Goal: Information Seeking & Learning: Learn about a topic

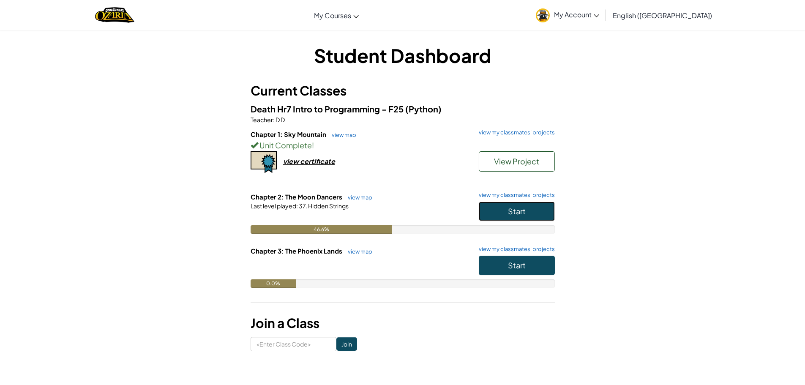
click at [494, 204] on button "Start" at bounding box center [517, 211] width 76 height 19
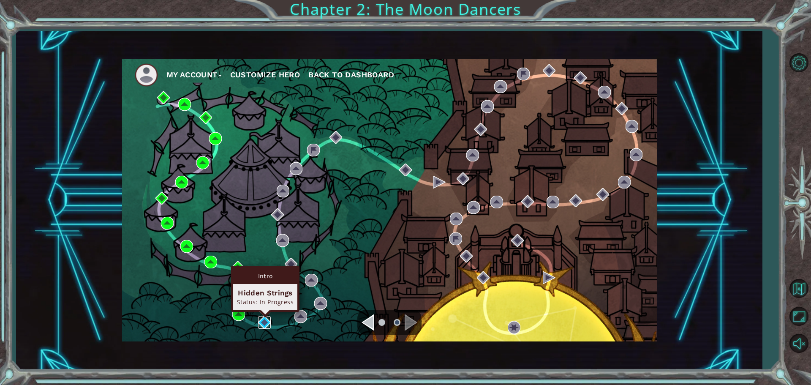
click at [266, 320] on img at bounding box center [264, 322] width 13 height 13
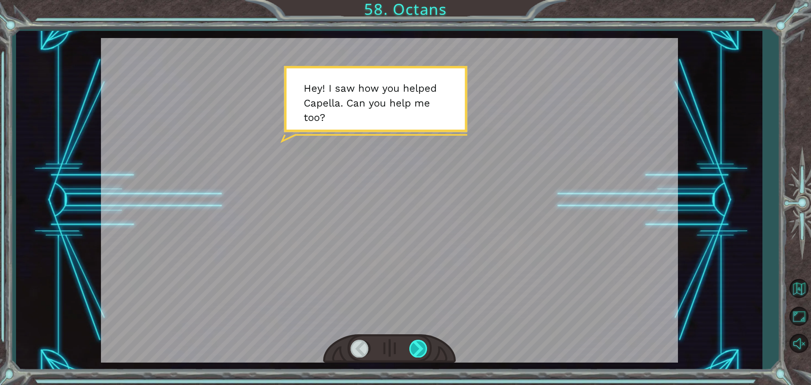
click at [417, 345] on div at bounding box center [418, 348] width 19 height 17
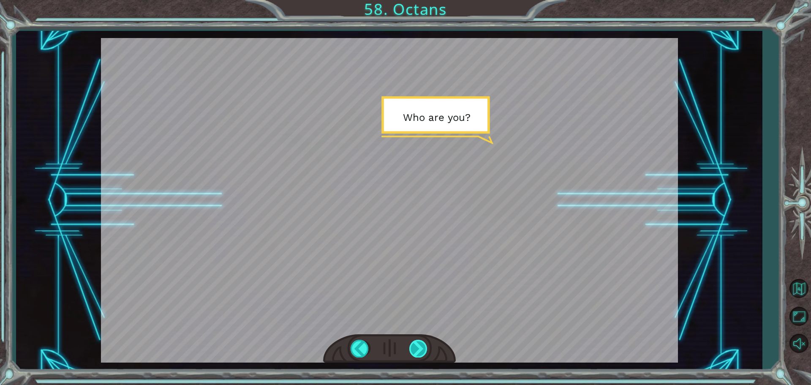
click at [417, 344] on div at bounding box center [418, 348] width 19 height 17
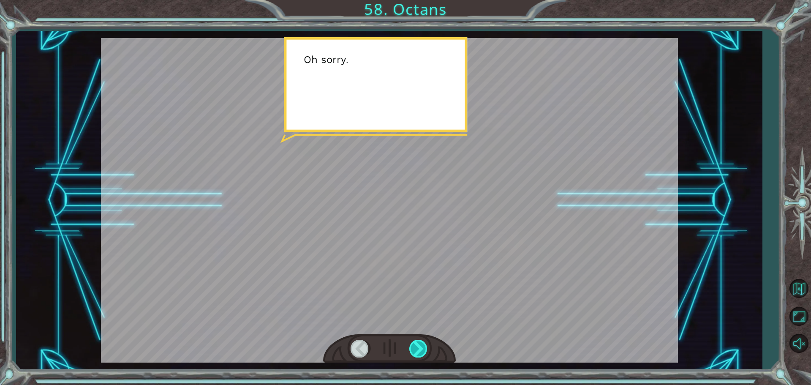
click at [418, 343] on div at bounding box center [418, 348] width 19 height 17
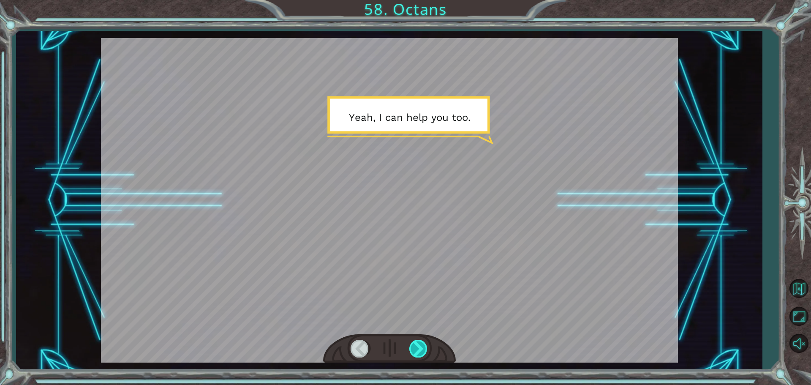
click at [419, 344] on div at bounding box center [418, 348] width 19 height 17
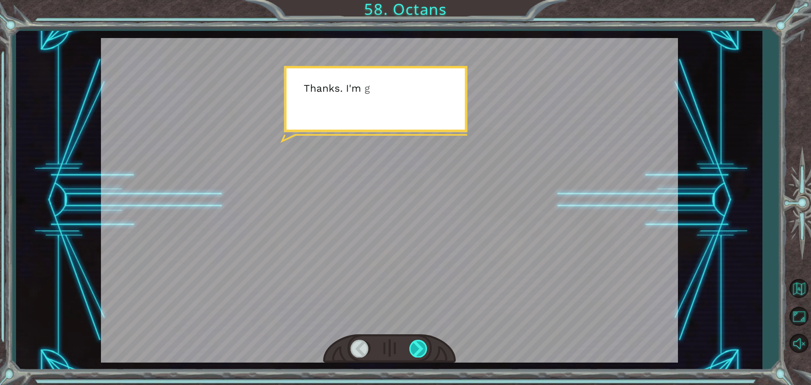
click at [419, 344] on div at bounding box center [418, 348] width 19 height 17
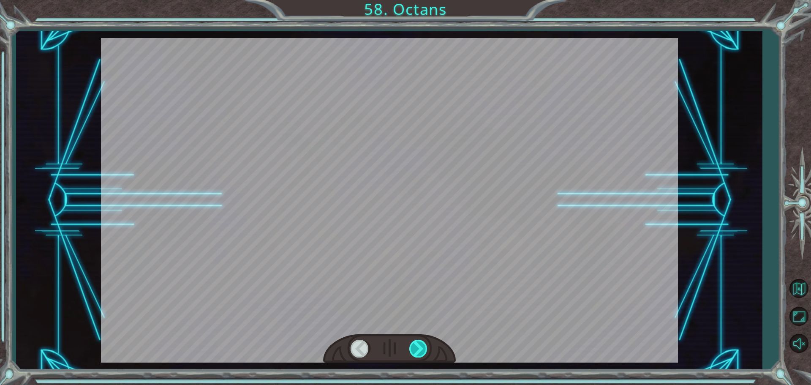
click at [420, 346] on div at bounding box center [418, 348] width 19 height 17
click at [422, 346] on div at bounding box center [418, 348] width 19 height 17
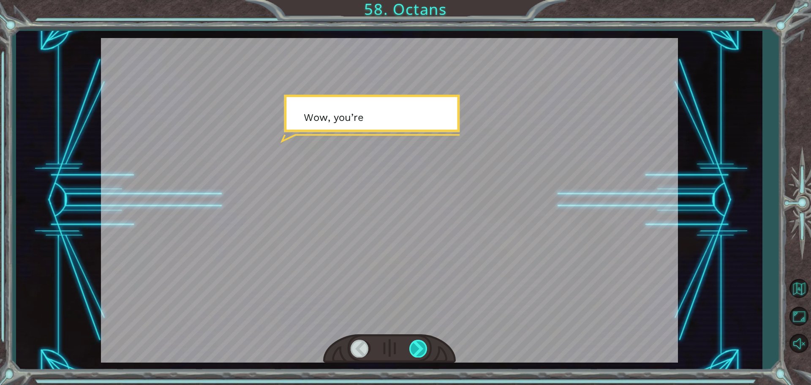
click at [422, 346] on div at bounding box center [418, 348] width 19 height 17
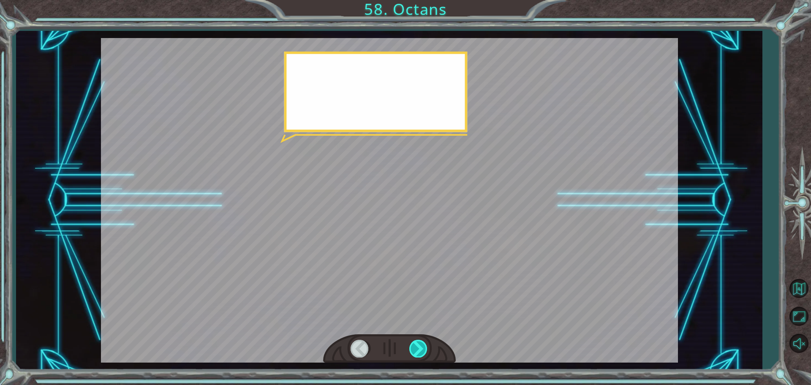
click at [422, 346] on div at bounding box center [418, 348] width 19 height 17
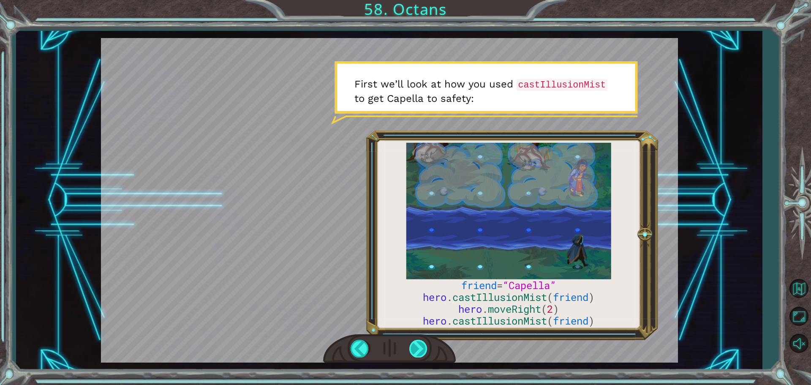
click at [421, 351] on div at bounding box center [418, 348] width 19 height 17
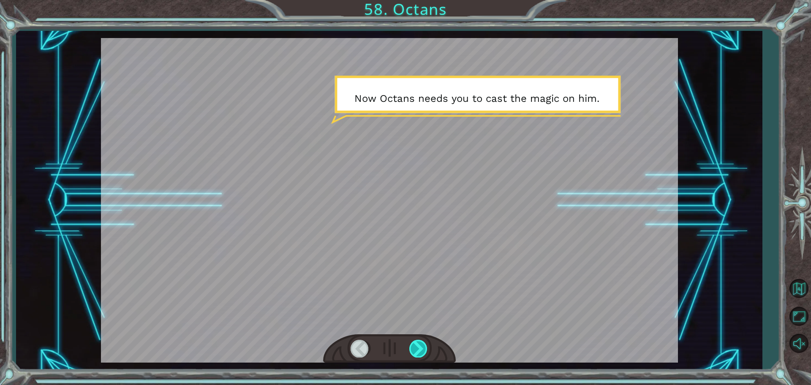
click at [414, 350] on div at bounding box center [418, 348] width 19 height 17
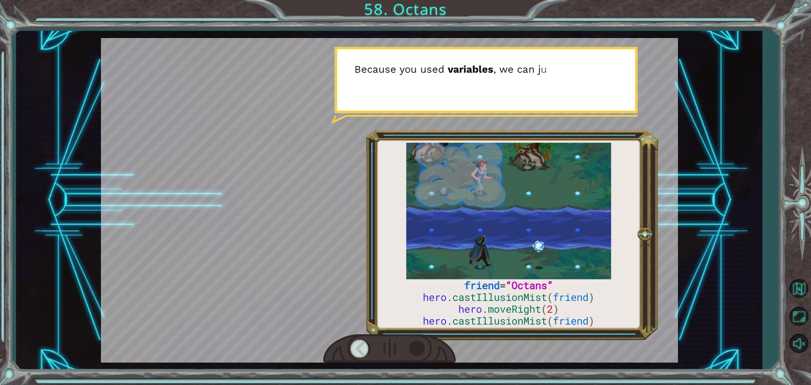
click at [409, 361] on div at bounding box center [389, 348] width 133 height 29
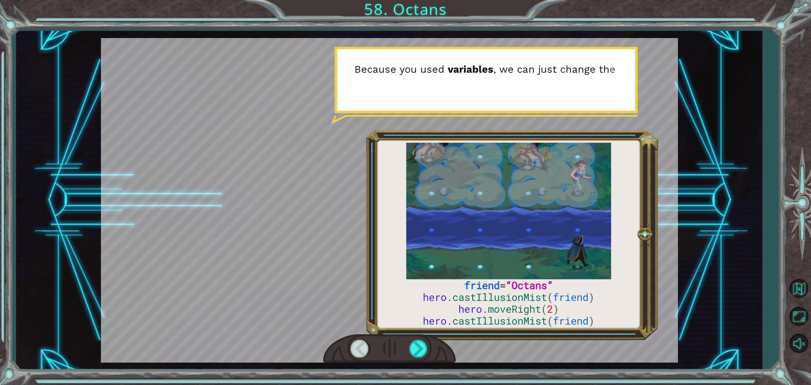
click at [495, 384] on html "friend = “Octans” hero . castIllusionMist ( friend ) hero . moveRight ( 2 ) her…" at bounding box center [405, 192] width 811 height 385
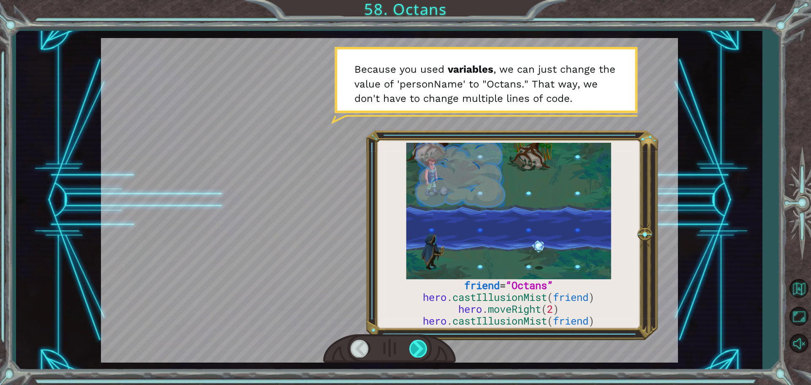
drag, startPoint x: 414, startPoint y: 354, endPoint x: 421, endPoint y: 346, distance: 10.5
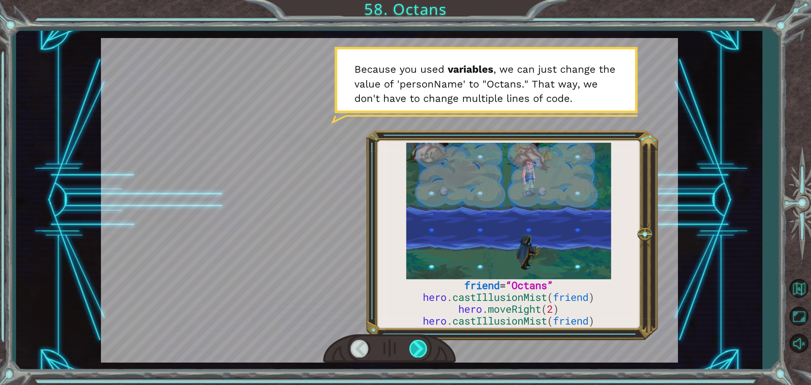
click at [417, 353] on div at bounding box center [418, 348] width 19 height 17
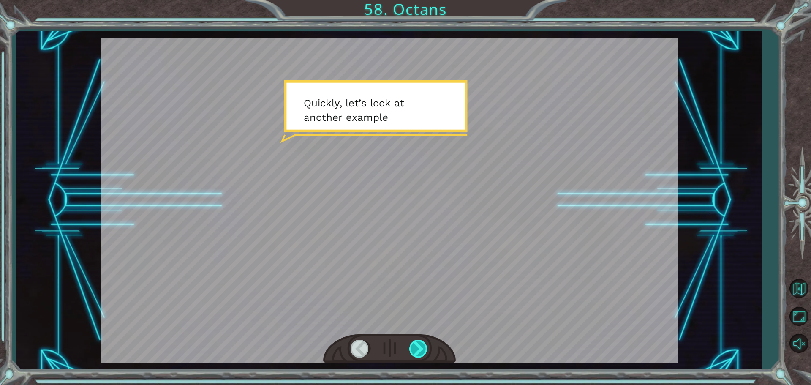
click at [426, 344] on div at bounding box center [418, 348] width 19 height 17
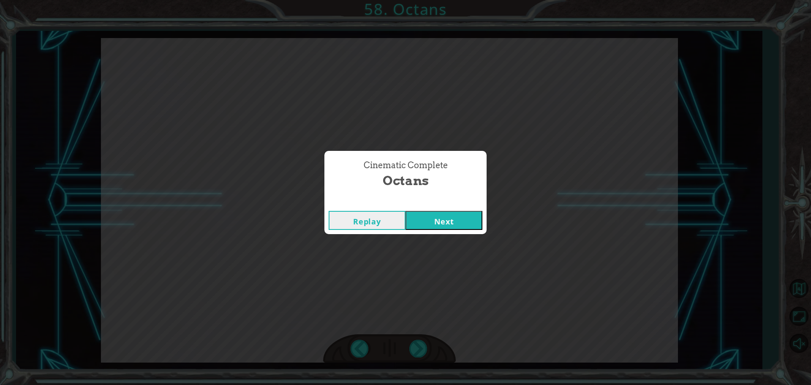
click at [408, 222] on button "Next" at bounding box center [444, 220] width 77 height 19
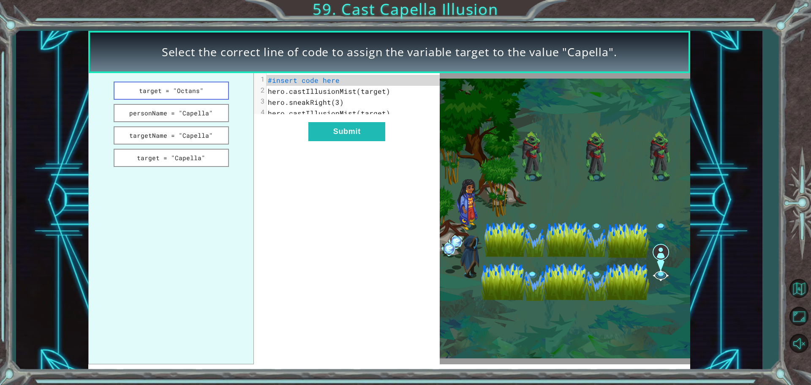
click at [142, 90] on button "target = "Octans"" at bounding box center [171, 91] width 115 height 18
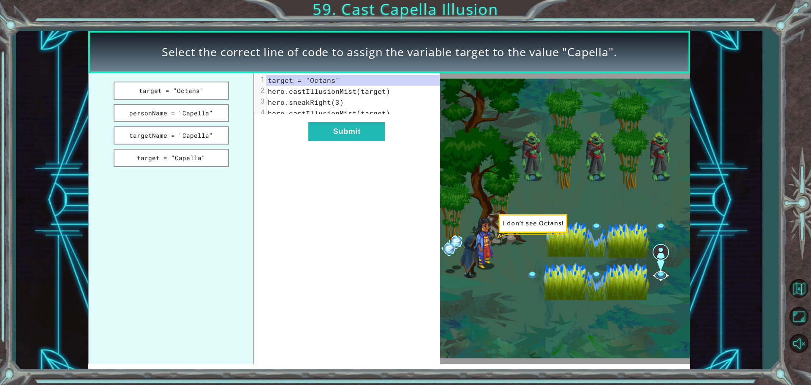
drag, startPoint x: 216, startPoint y: 110, endPoint x: 217, endPoint y: 71, distance: 38.9
click at [217, 73] on ul "target = "Octans" personName = "Capella" targetName = "Capella" target = "Capel…" at bounding box center [171, 218] width 166 height 291
click at [215, 115] on button "personName = "Capella"" at bounding box center [171, 113] width 115 height 18
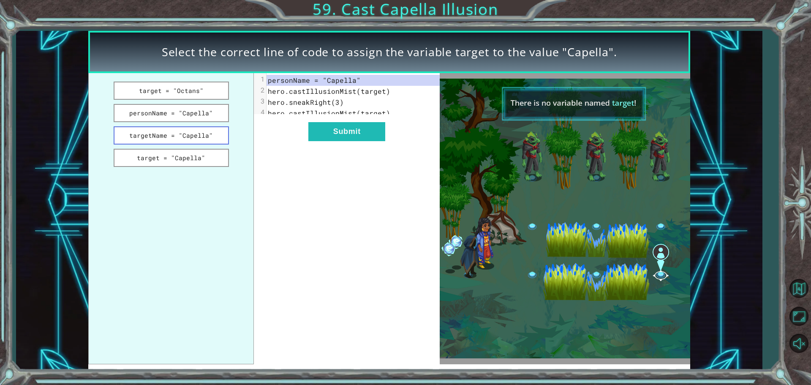
click at [205, 140] on button "targetName = "Capella"" at bounding box center [171, 135] width 115 height 18
click at [210, 132] on button "targetName = "Capella"" at bounding box center [171, 135] width 115 height 18
click at [203, 159] on button "target = "Capella"" at bounding box center [171, 158] width 115 height 18
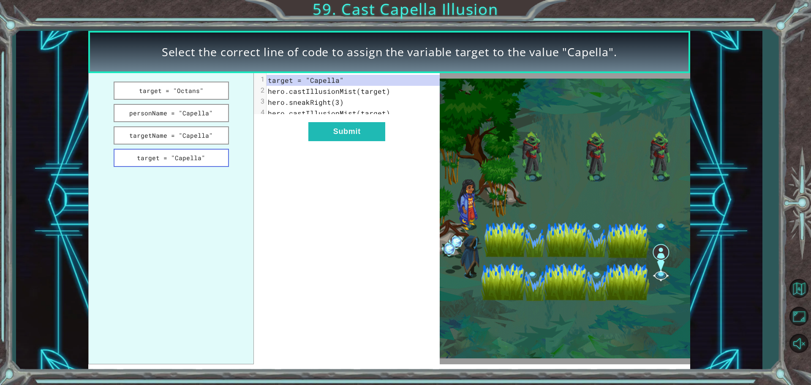
click at [162, 158] on button "target = "Capella"" at bounding box center [171, 158] width 115 height 18
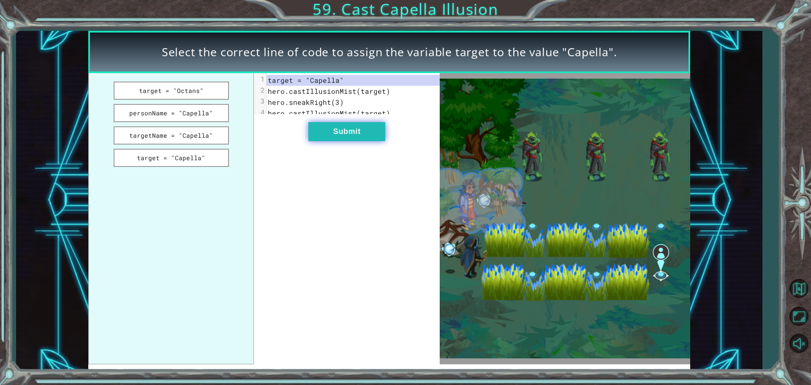
click at [317, 135] on button "Submit" at bounding box center [346, 131] width 77 height 19
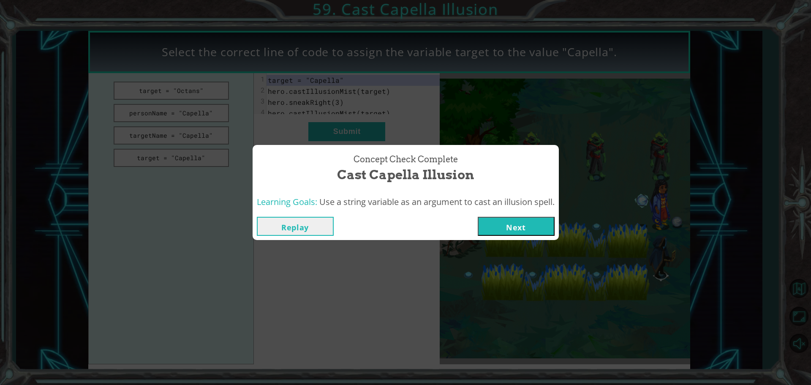
click at [510, 225] on button "Next" at bounding box center [516, 226] width 77 height 19
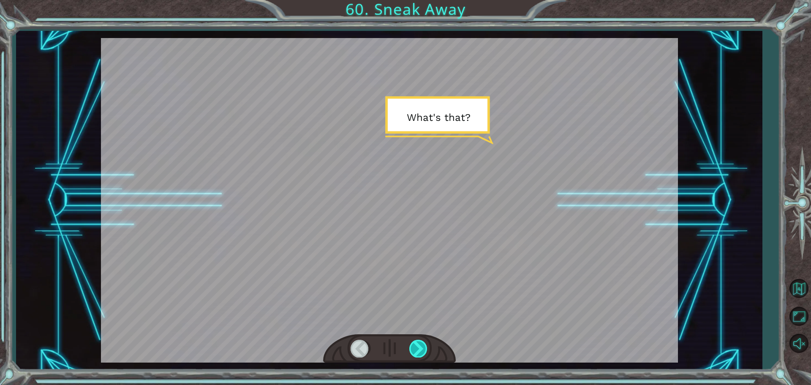
click at [421, 349] on div at bounding box center [418, 348] width 19 height 17
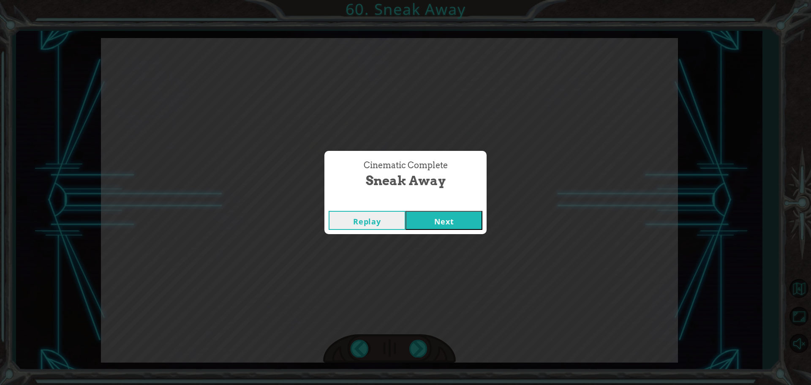
click at [463, 219] on button "Next" at bounding box center [444, 220] width 77 height 19
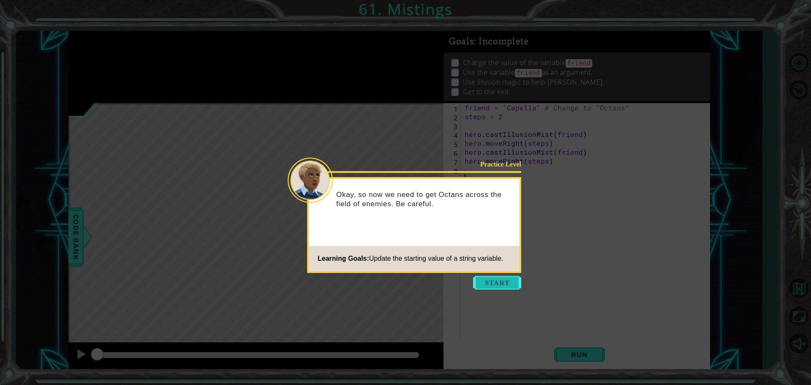
click at [498, 282] on button "Start" at bounding box center [497, 283] width 48 height 14
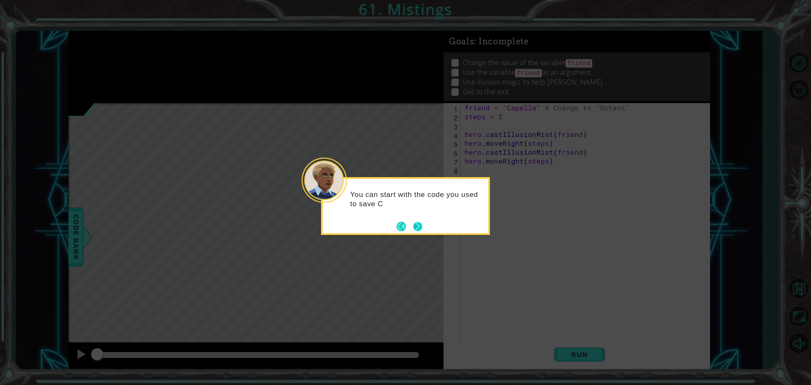
click at [419, 224] on button "Next" at bounding box center [417, 226] width 9 height 9
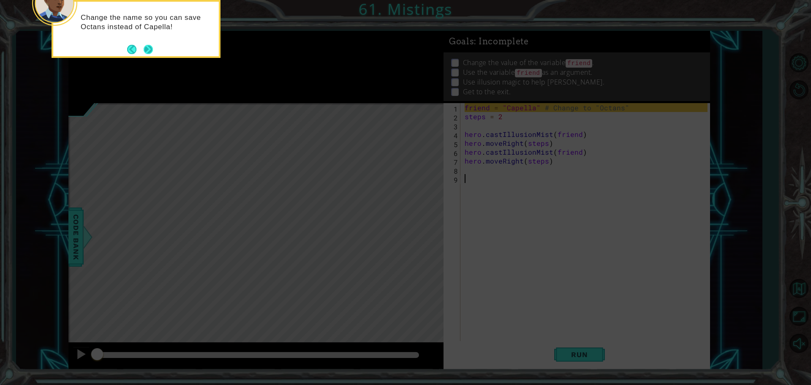
click at [150, 51] on button "Next" at bounding box center [148, 49] width 10 height 10
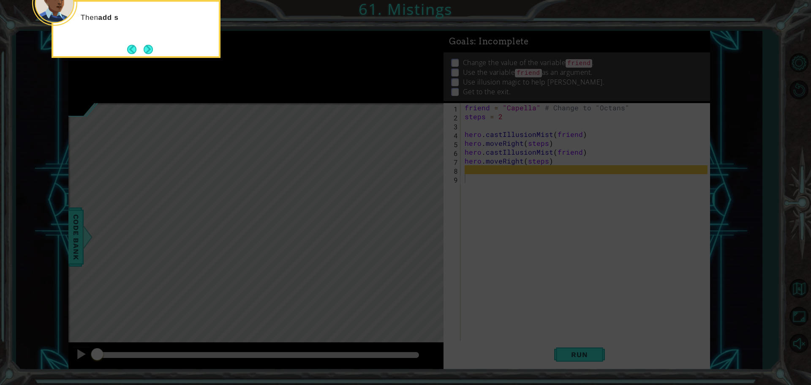
click at [150, 51] on button "Next" at bounding box center [148, 49] width 9 height 9
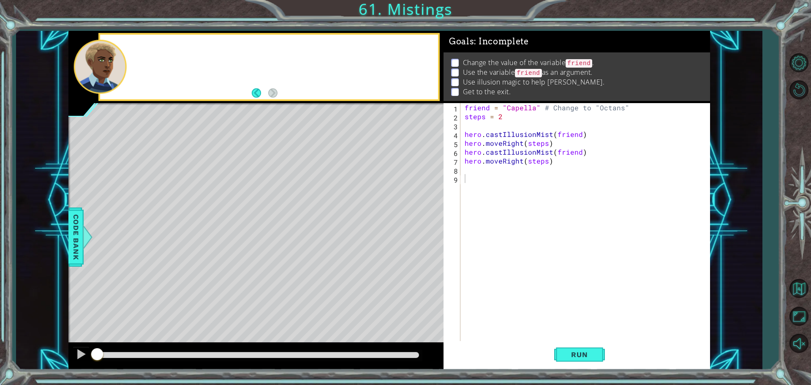
click at [150, 51] on div at bounding box center [269, 67] width 338 height 65
drag, startPoint x: 575, startPoint y: 352, endPoint x: 570, endPoint y: 340, distance: 12.6
click at [573, 346] on button "Run" at bounding box center [579, 354] width 51 height 27
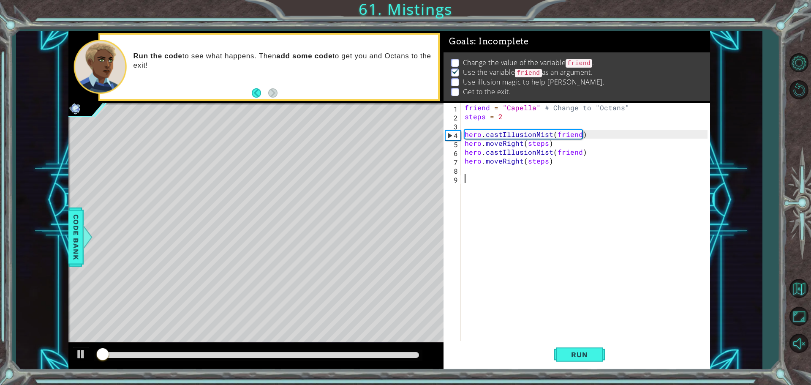
scroll to position [4, 0]
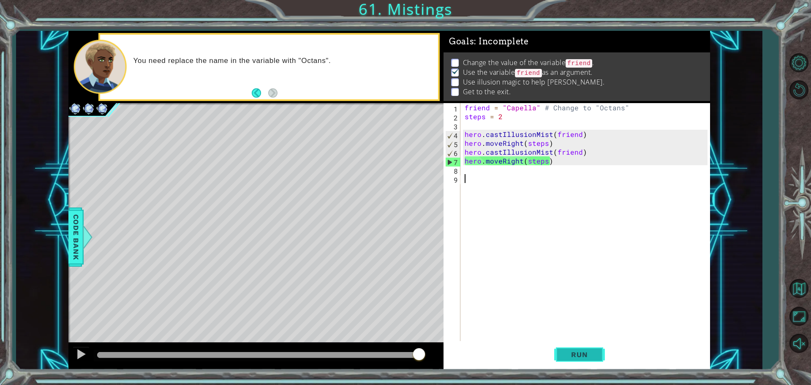
click at [567, 348] on button "Run" at bounding box center [579, 354] width 51 height 27
